Goal: Task Accomplishment & Management: Manage account settings

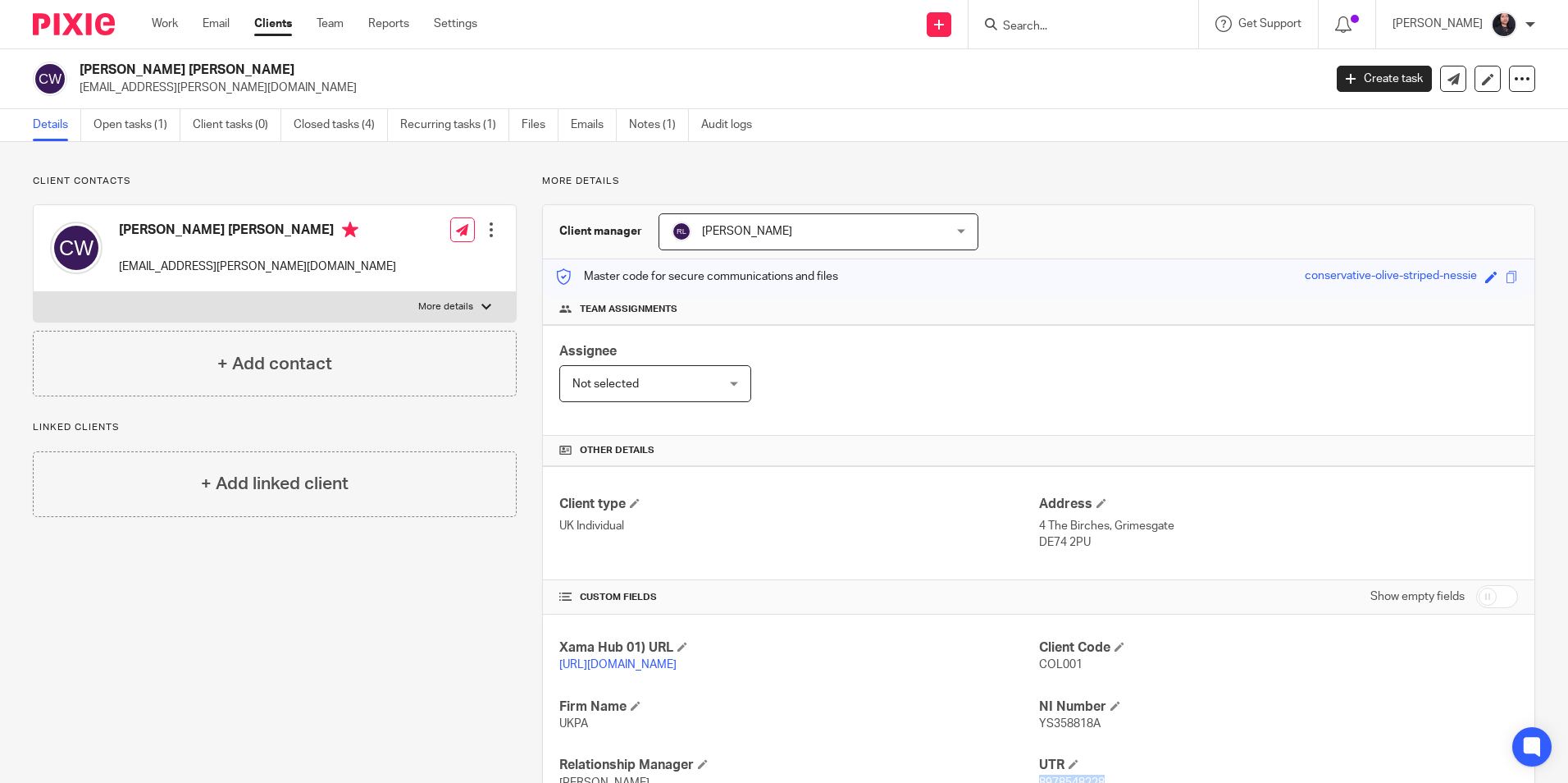
scroll to position [260, 0]
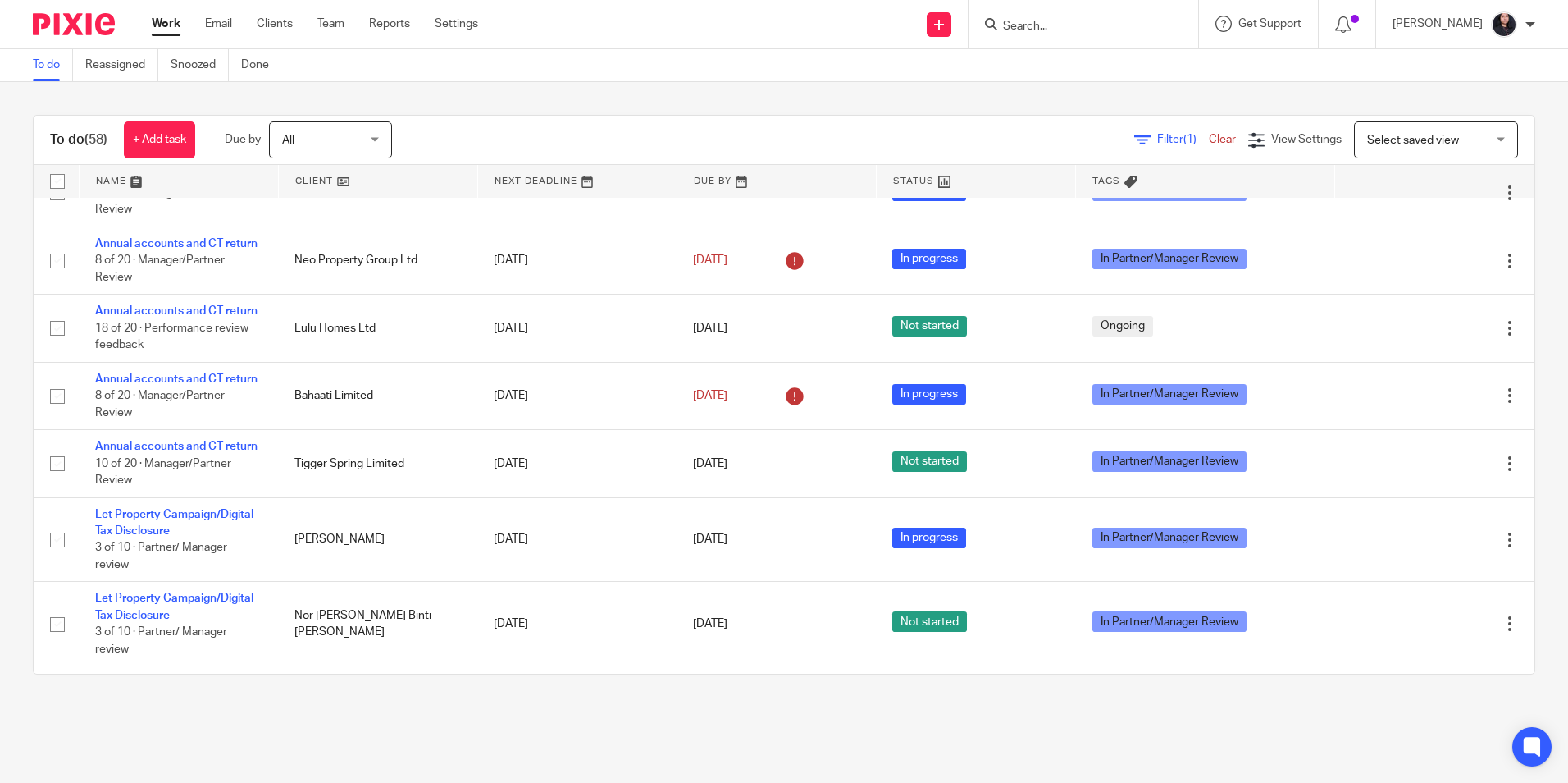
scroll to position [574, 0]
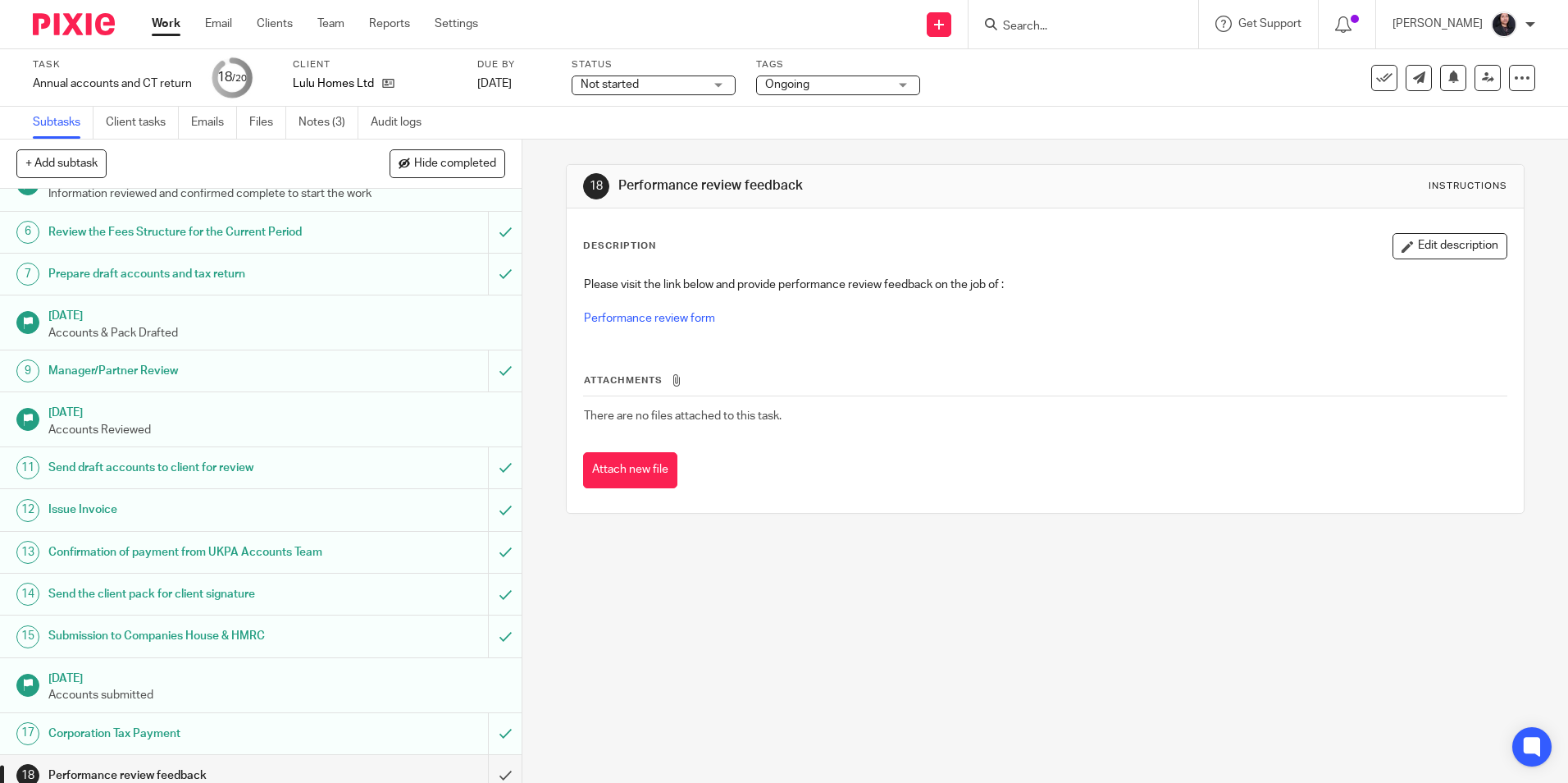
scroll to position [328, 0]
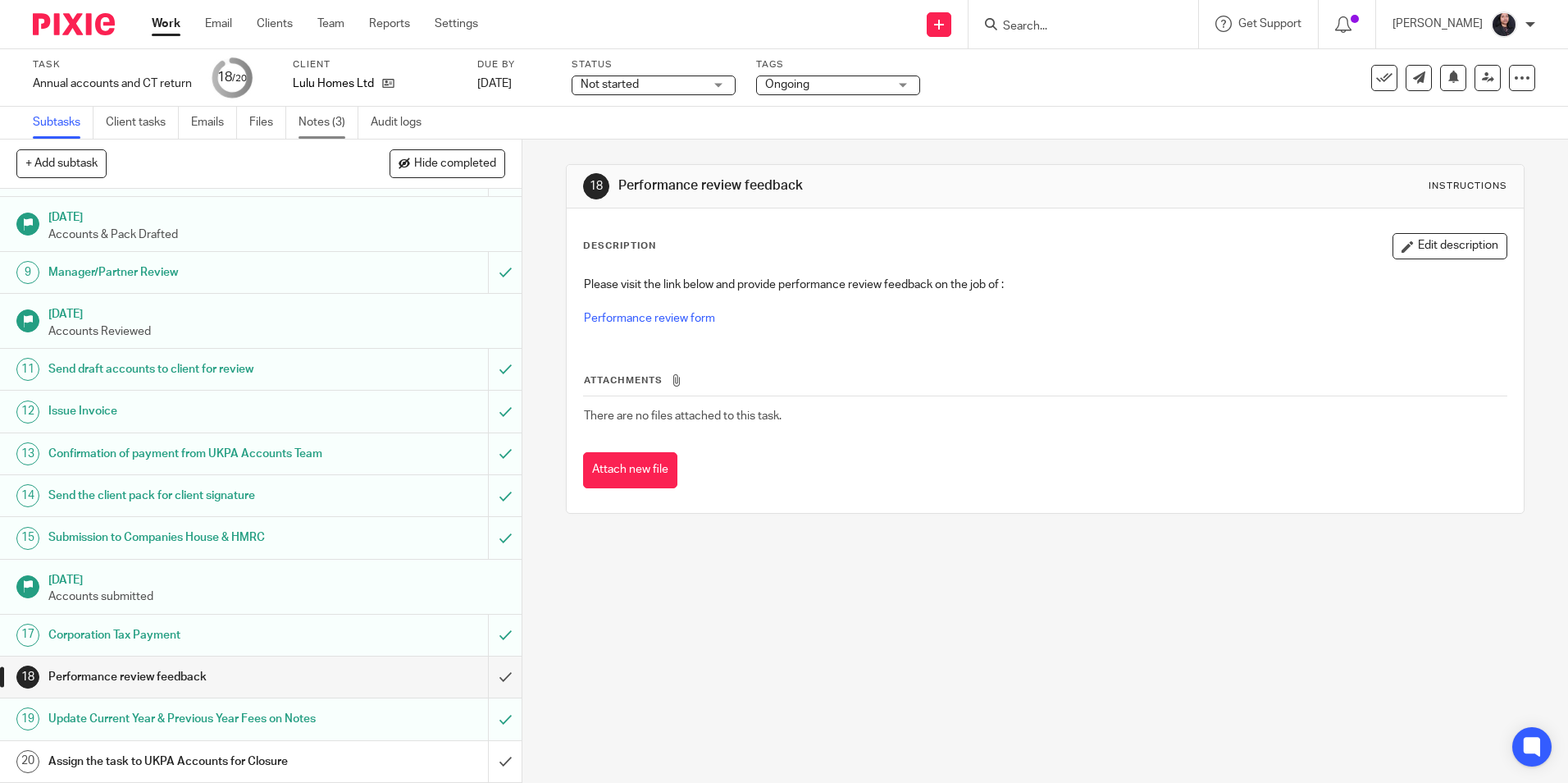
click at [326, 131] on link "Notes (3)" at bounding box center [328, 122] width 60 height 32
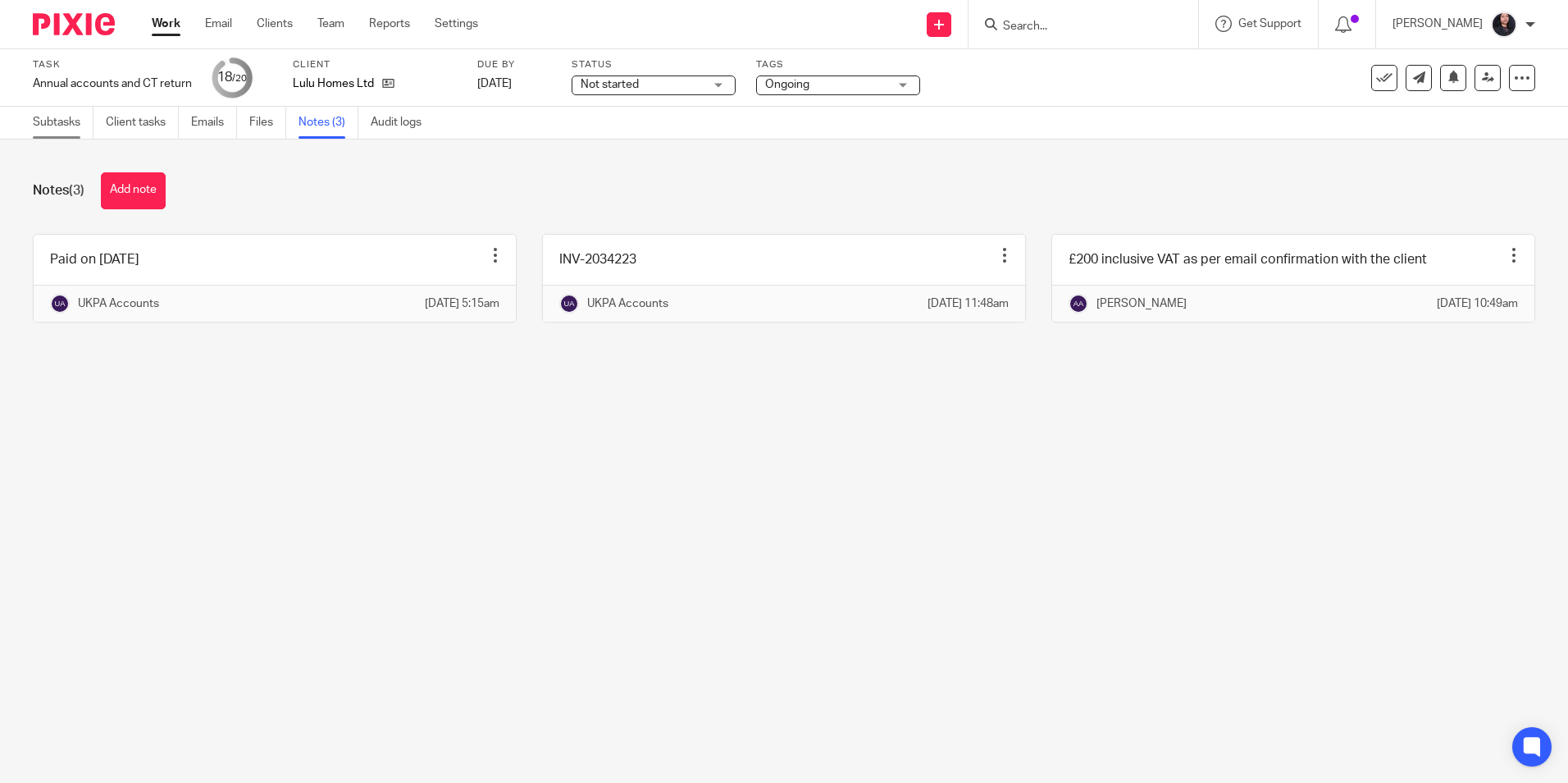
click at [64, 133] on link "Subtasks" at bounding box center [64, 122] width 61 height 32
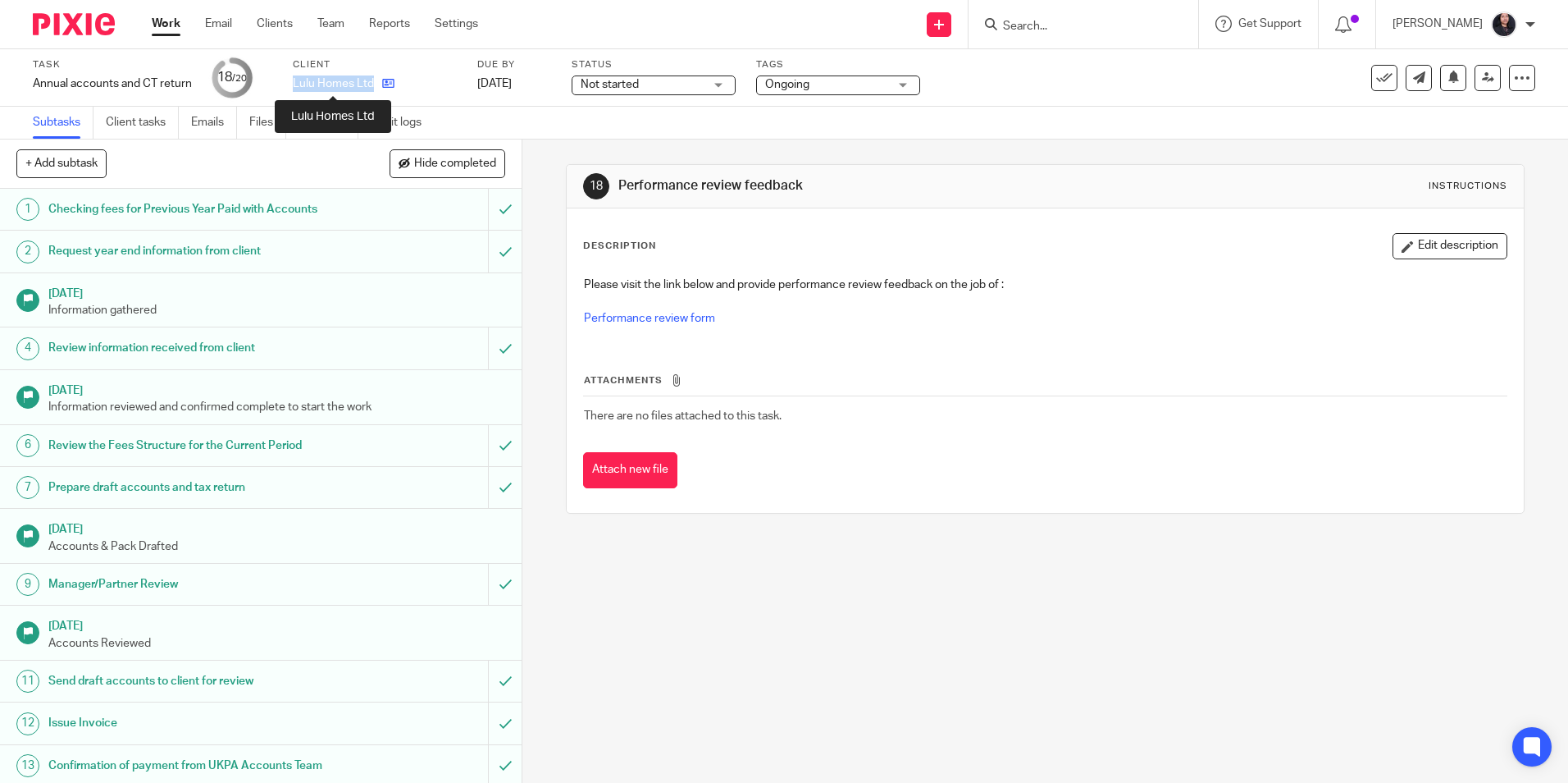
drag, startPoint x: 288, startPoint y: 82, endPoint x: 377, endPoint y: 82, distance: 89.0
click at [377, 82] on div "Task Annual accounts and CT return Save Annual accounts and CT return 18 /20 Cl…" at bounding box center [659, 78] width 1252 height 40
copy div "Lulu Homes Ltd"
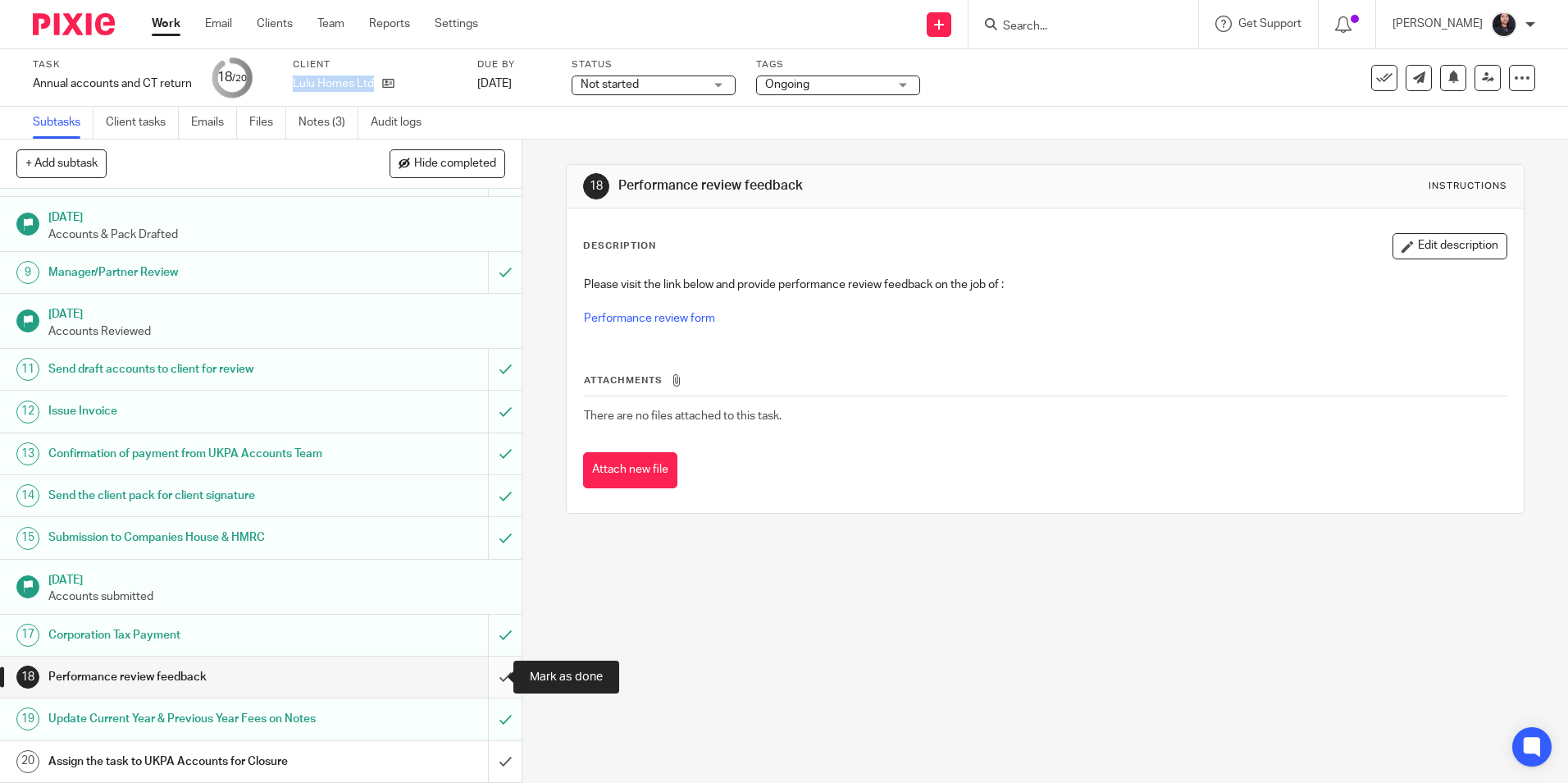
click at [483, 680] on input "submit" at bounding box center [261, 677] width 522 height 41
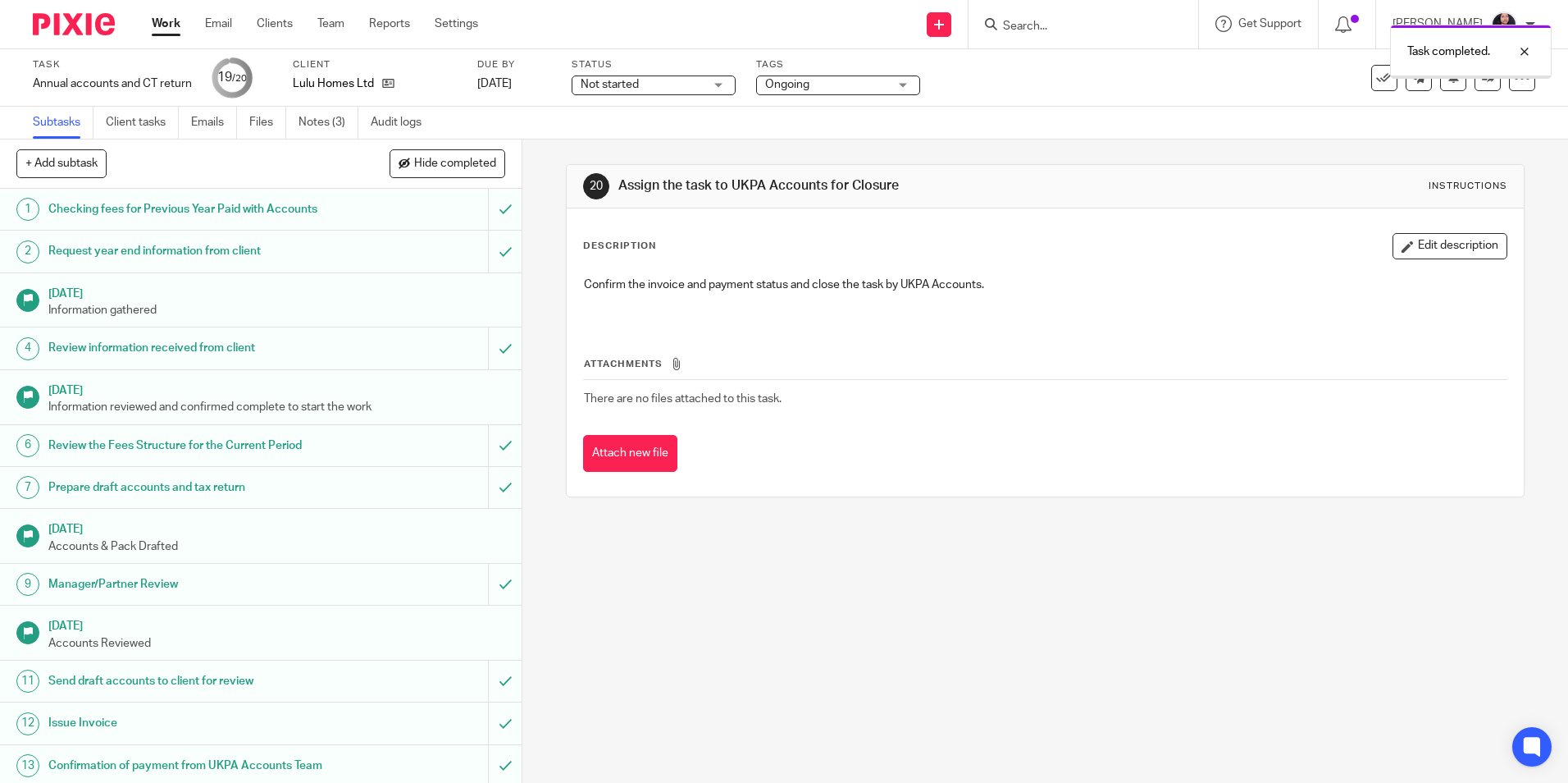
scroll to position [328, 0]
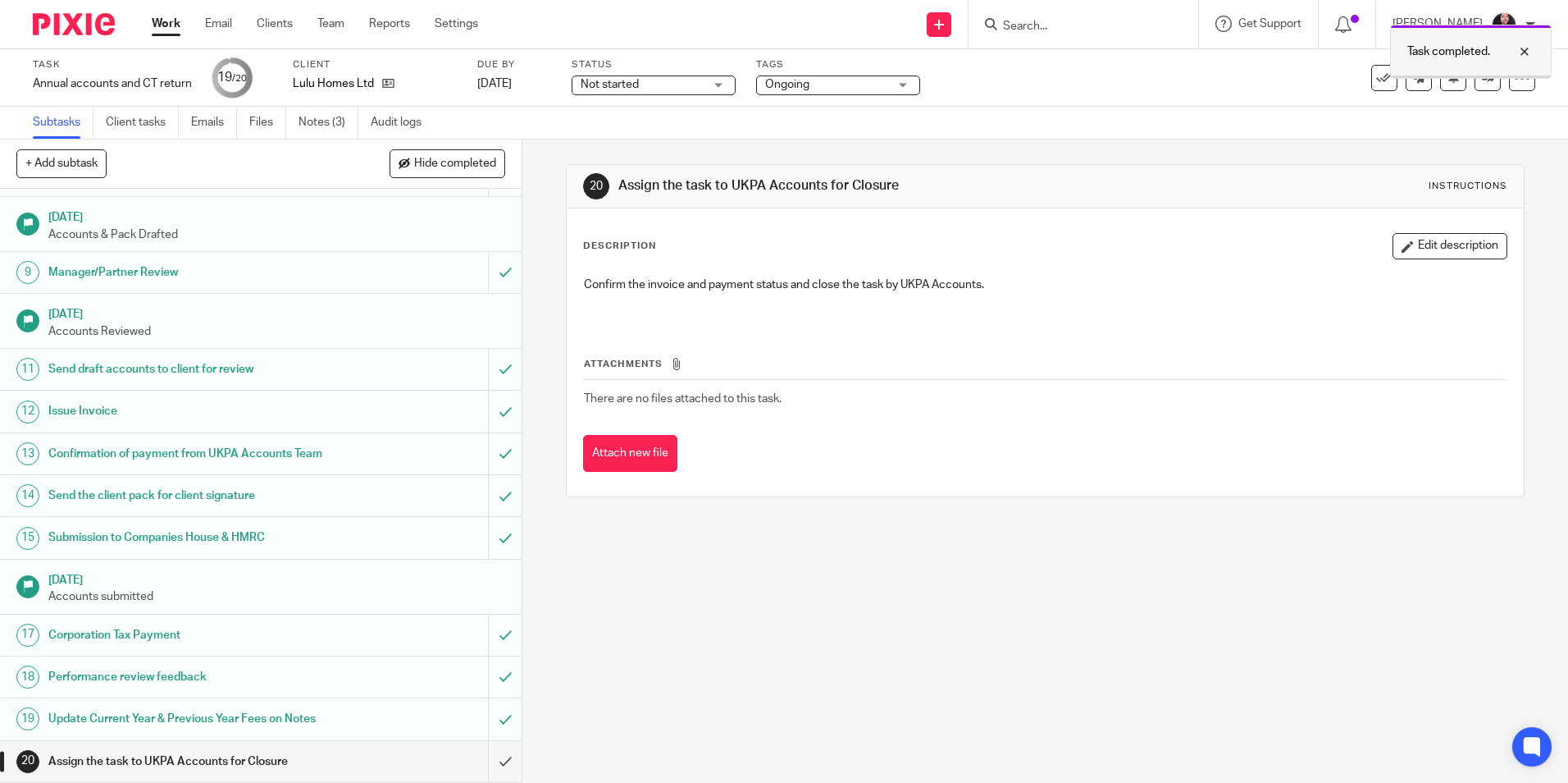
click at [1524, 53] on div at bounding box center [1512, 51] width 45 height 20
click at [1482, 76] on icon at bounding box center [1487, 77] width 12 height 12
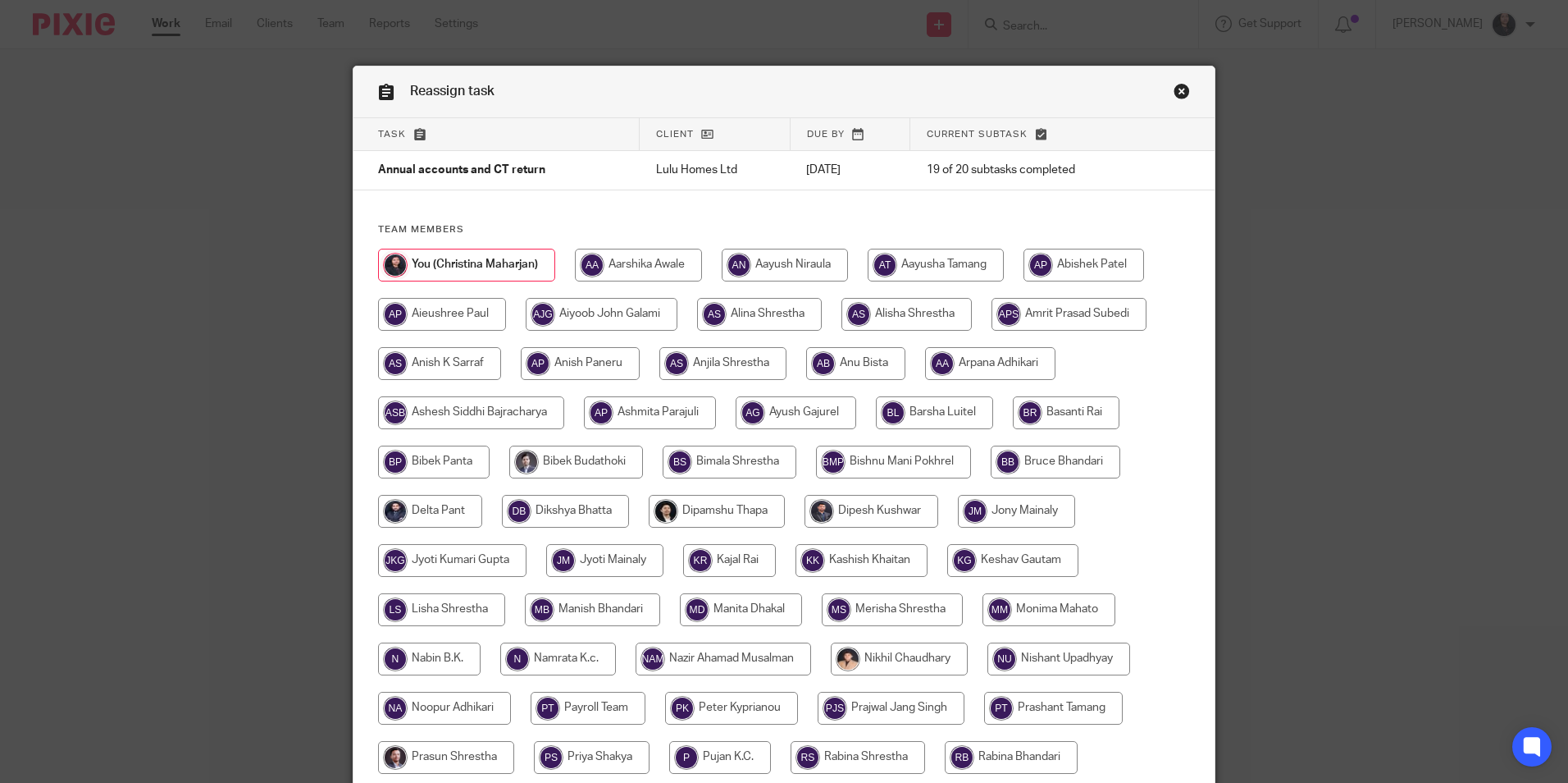
scroll to position [438, 0]
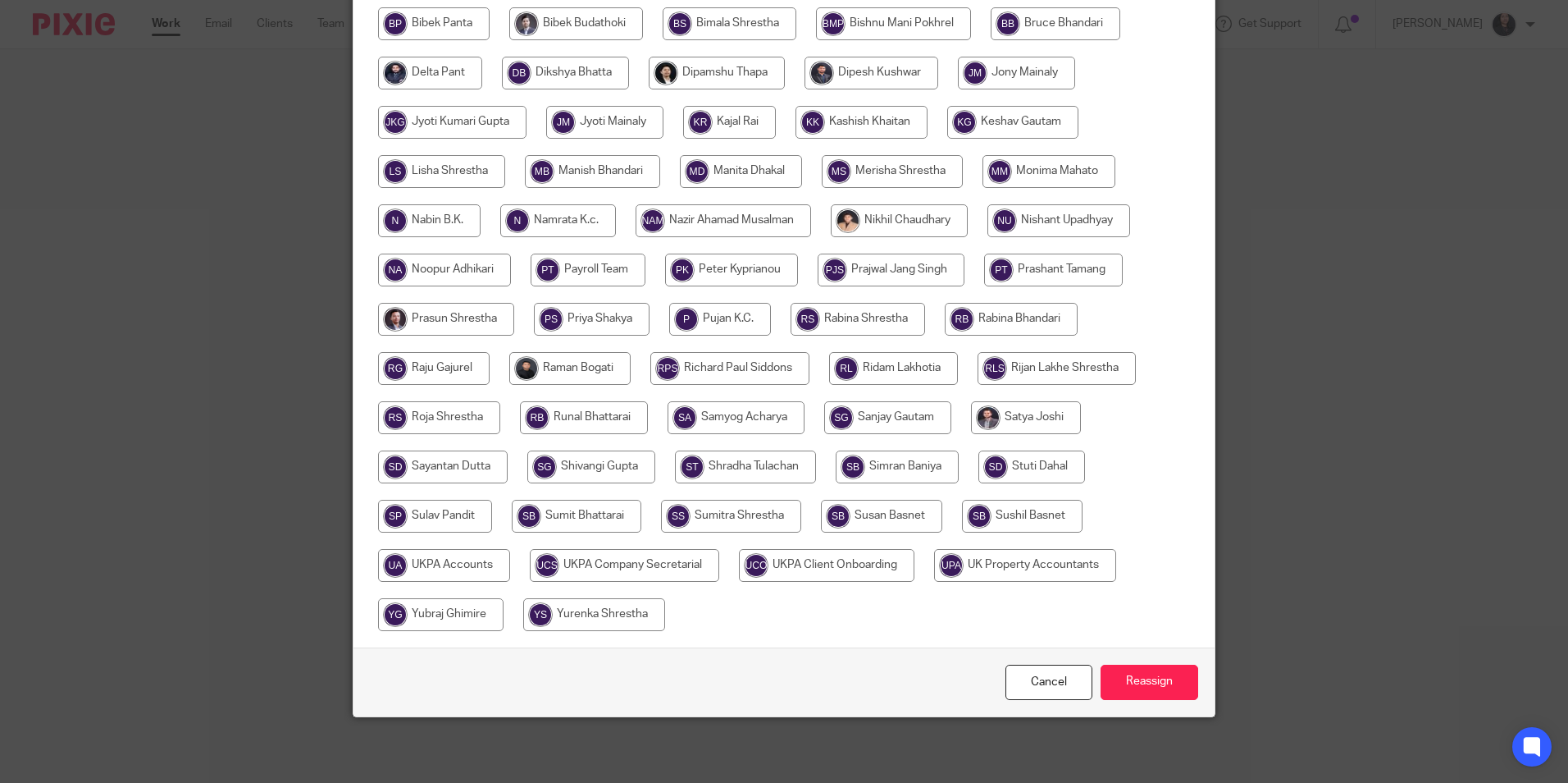
click at [435, 572] on input "radio" at bounding box center [444, 565] width 132 height 33
radio input "true"
click at [1128, 681] on input "Reassign" at bounding box center [1149, 681] width 98 height 35
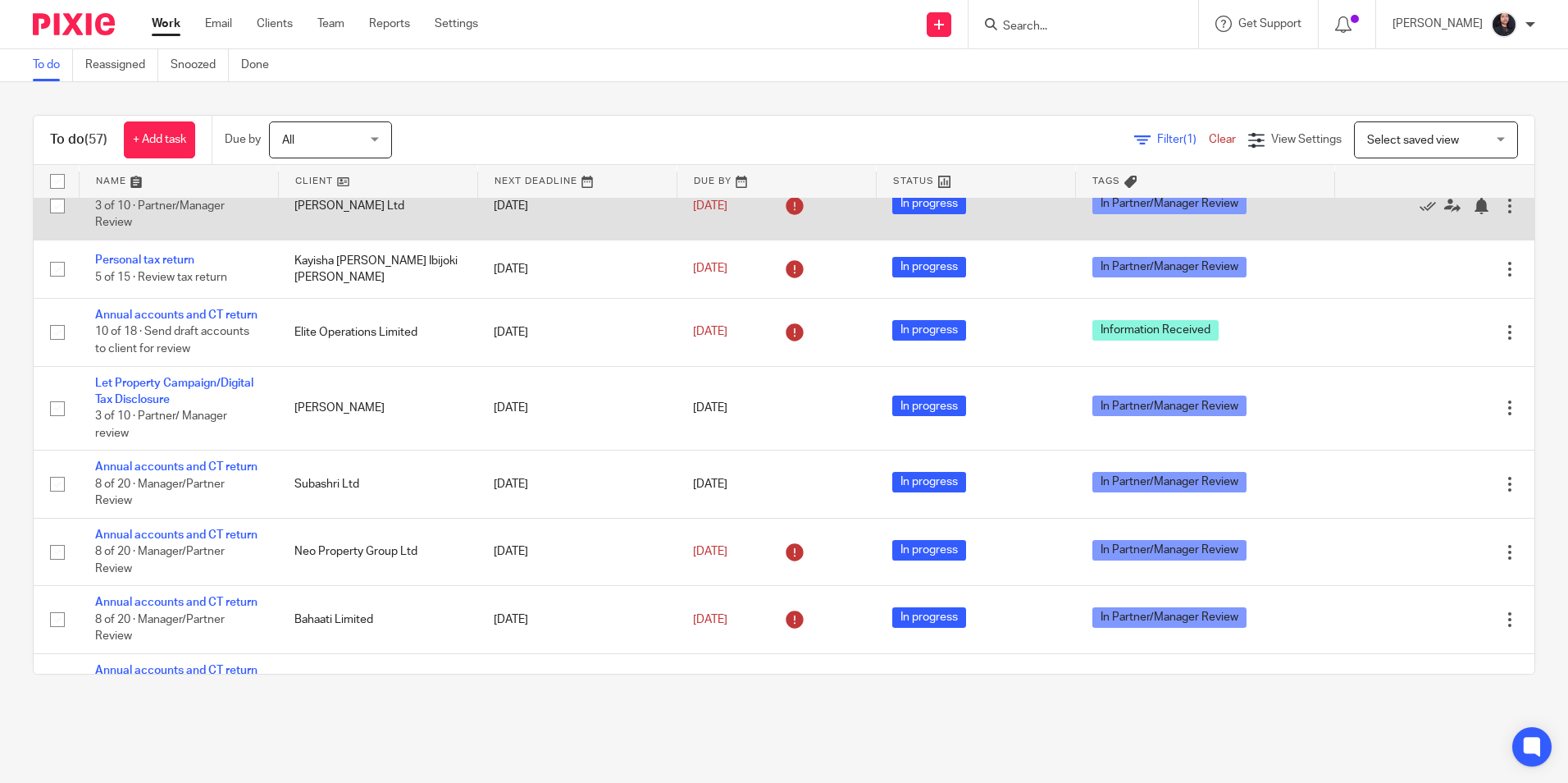
scroll to position [246, 0]
